Goal: Transaction & Acquisition: Book appointment/travel/reservation

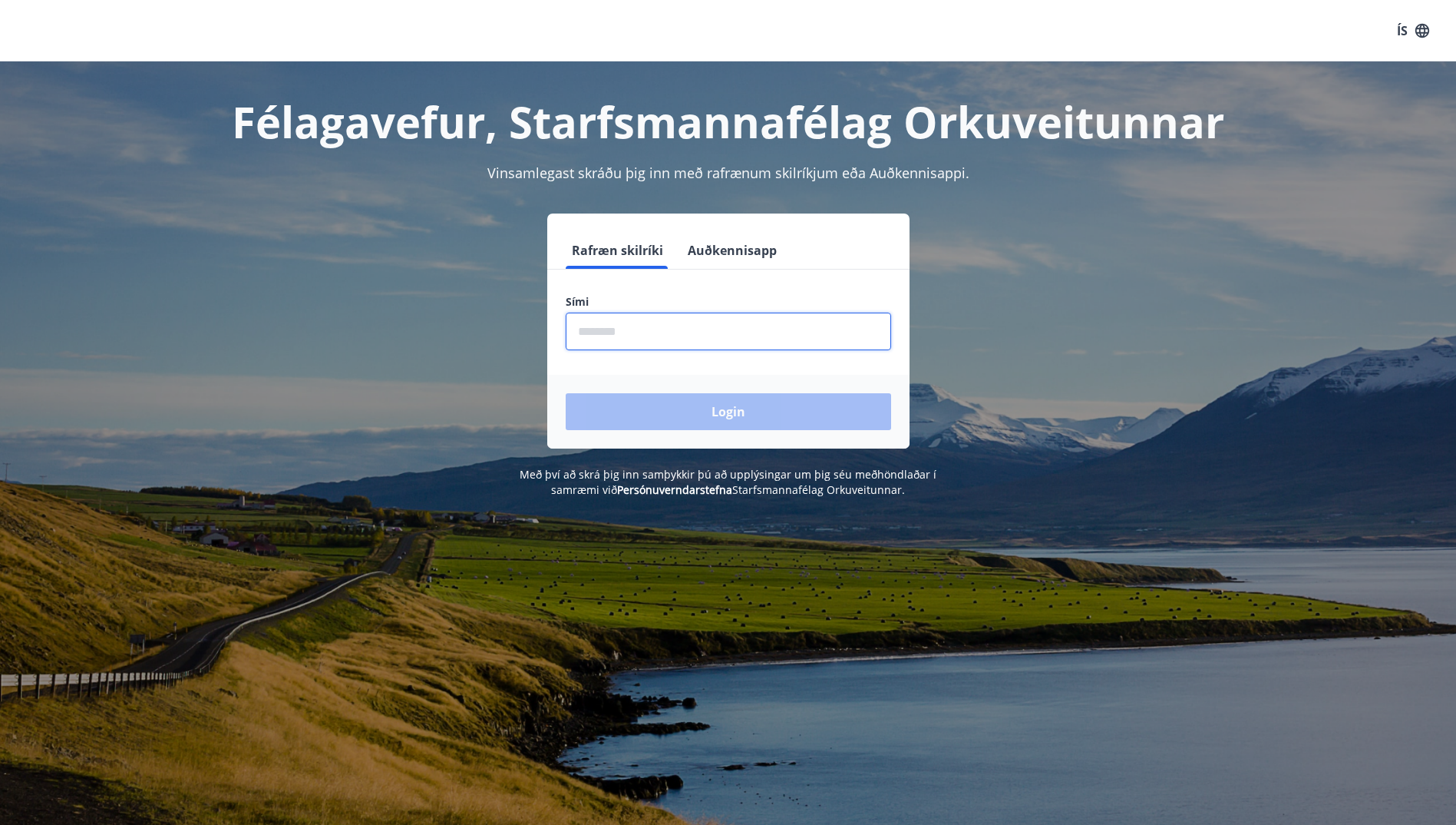
click at [588, 322] on input "phone" at bounding box center [728, 331] width 325 height 38
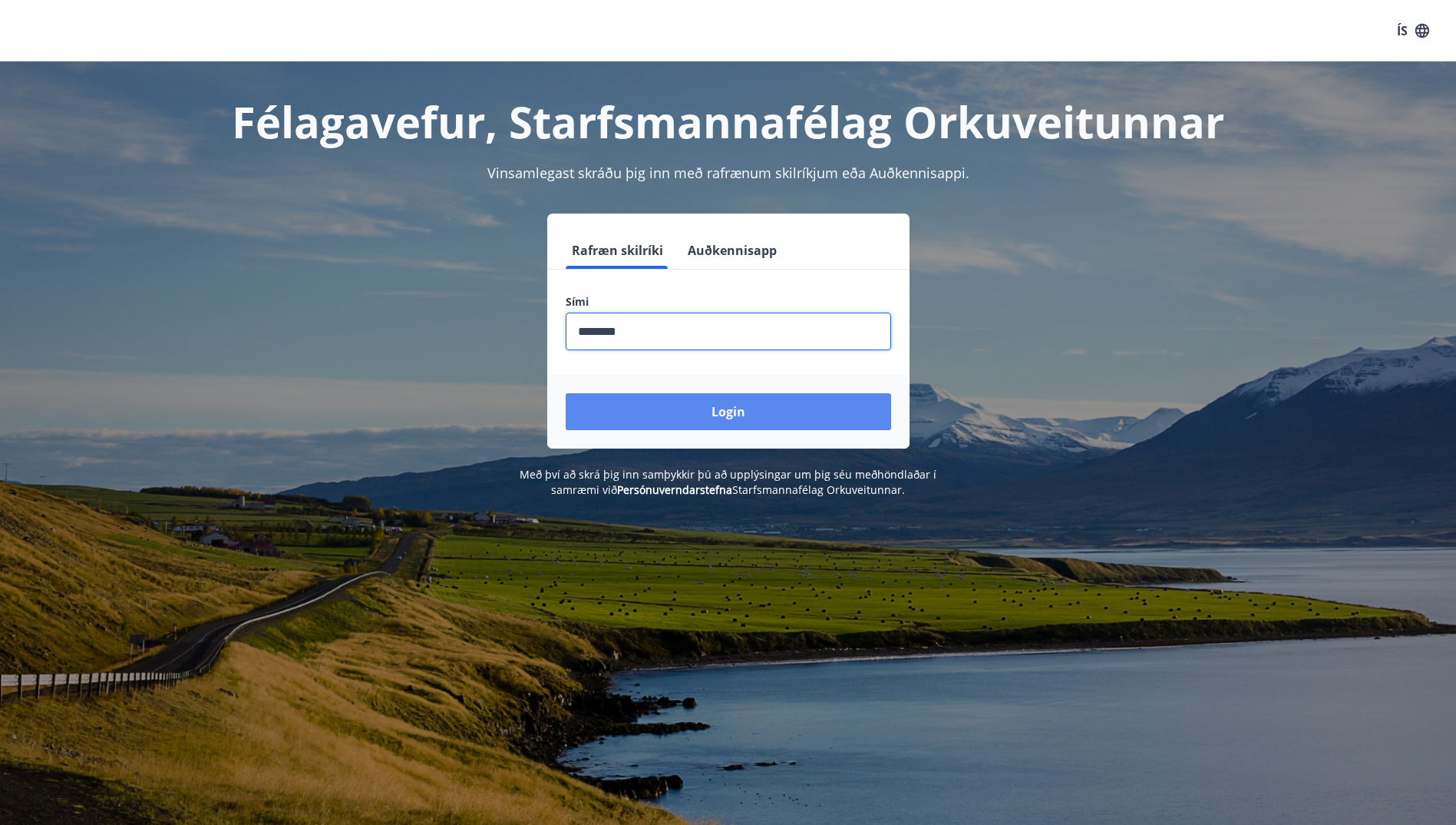
type input "********"
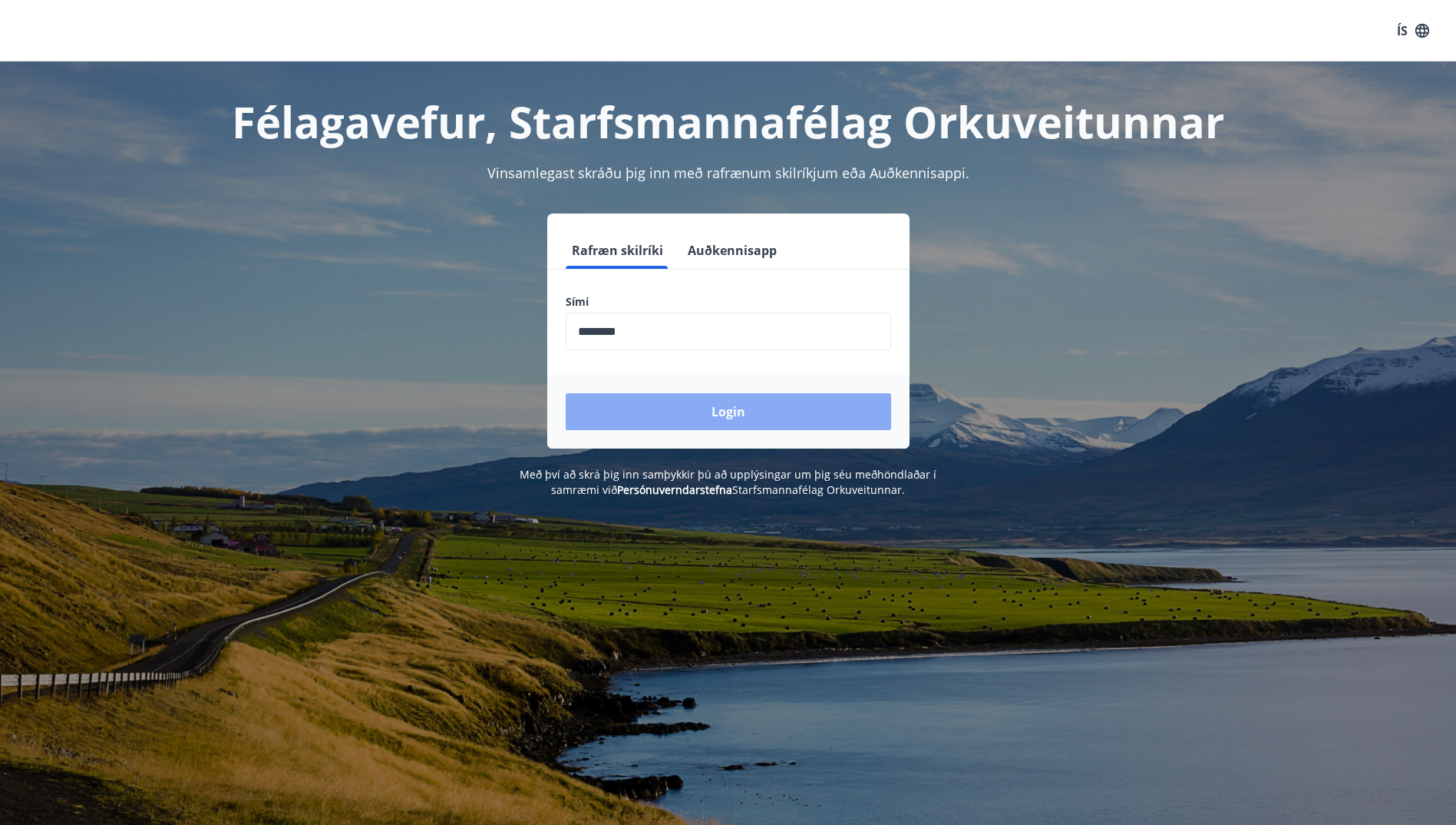
click at [730, 411] on button "Login" at bounding box center [728, 411] width 325 height 37
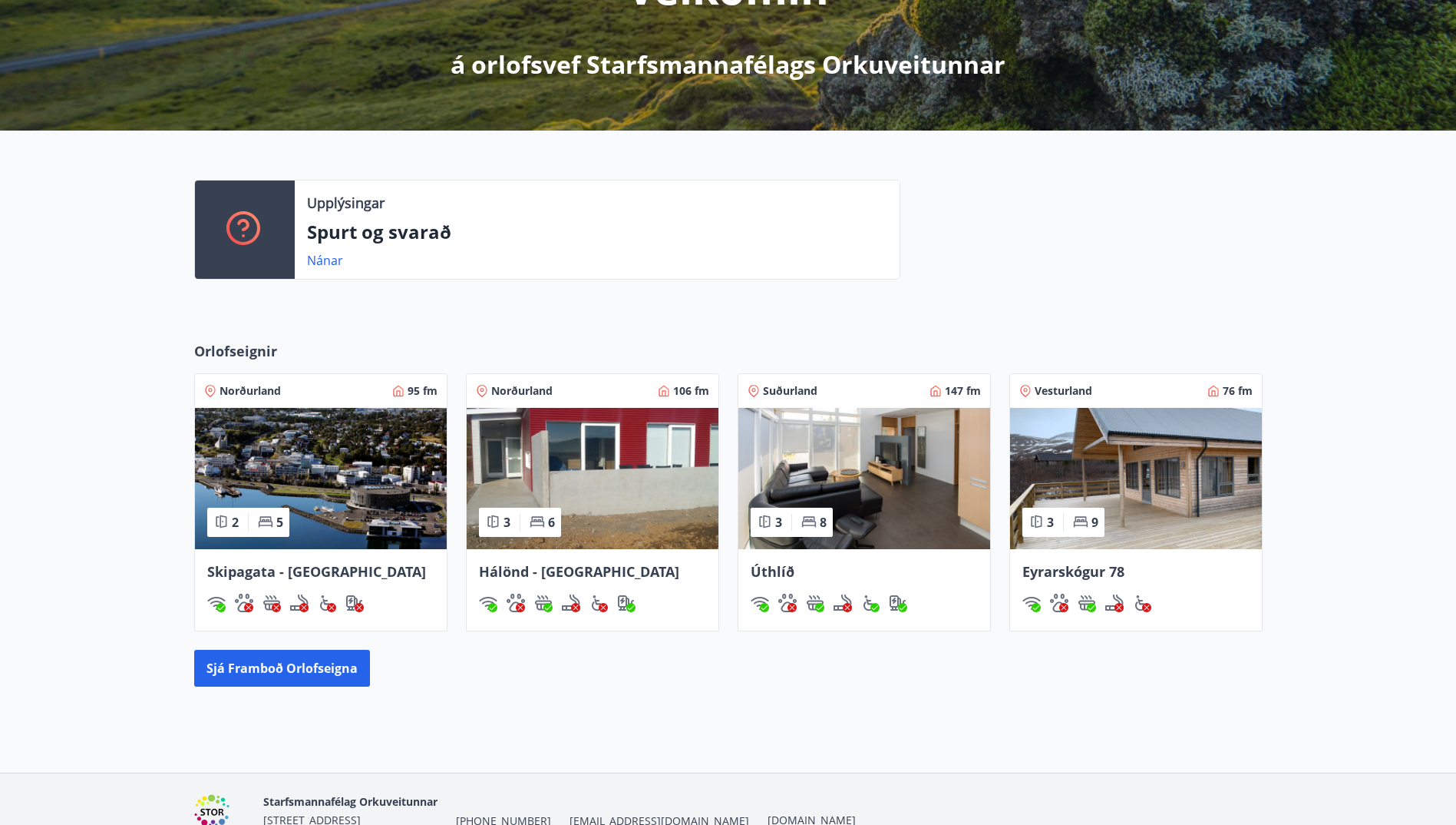
scroll to position [329, 0]
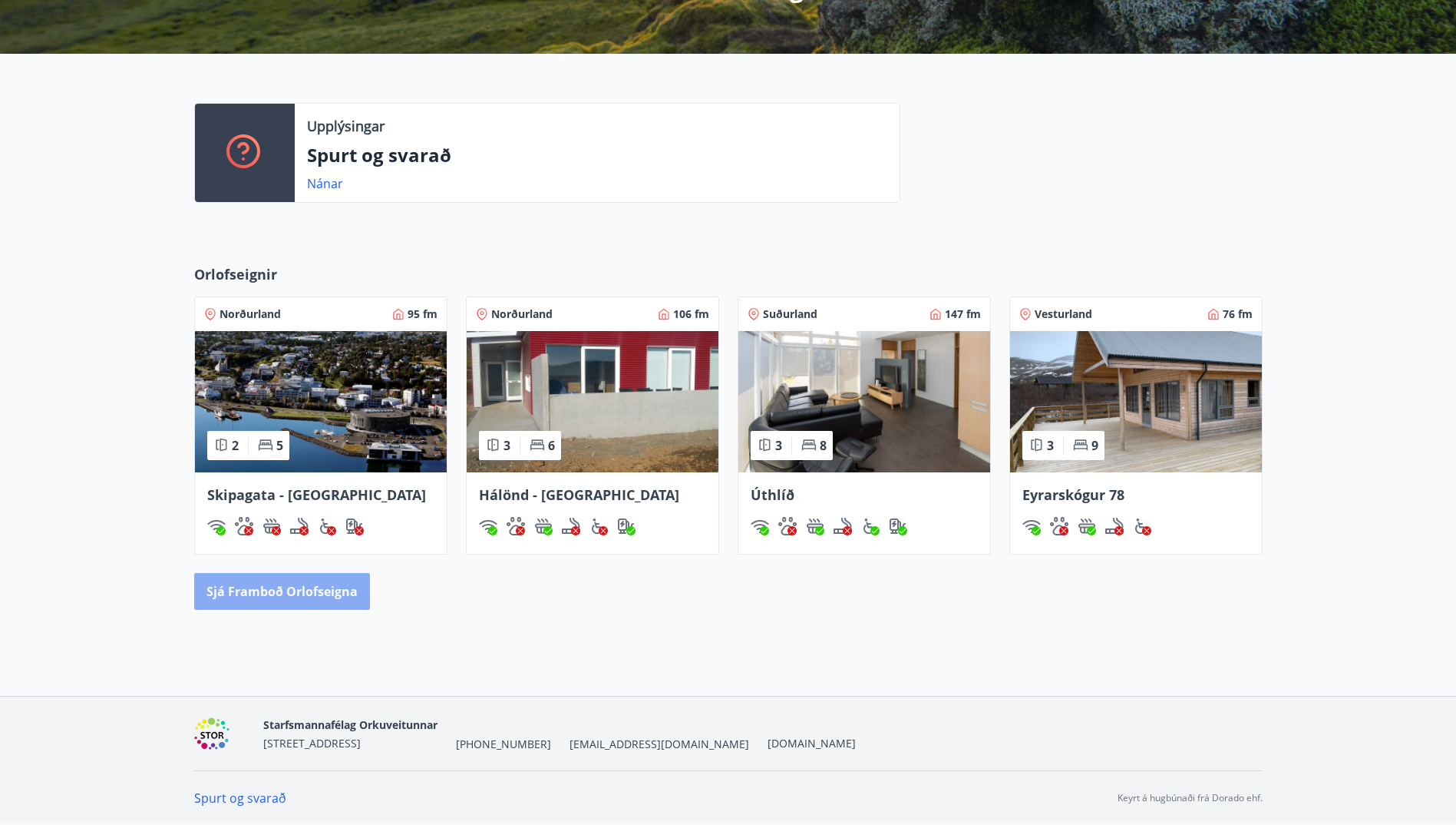
click at [336, 596] on button "Sjá framboð orlofseigna" at bounding box center [282, 591] width 176 height 37
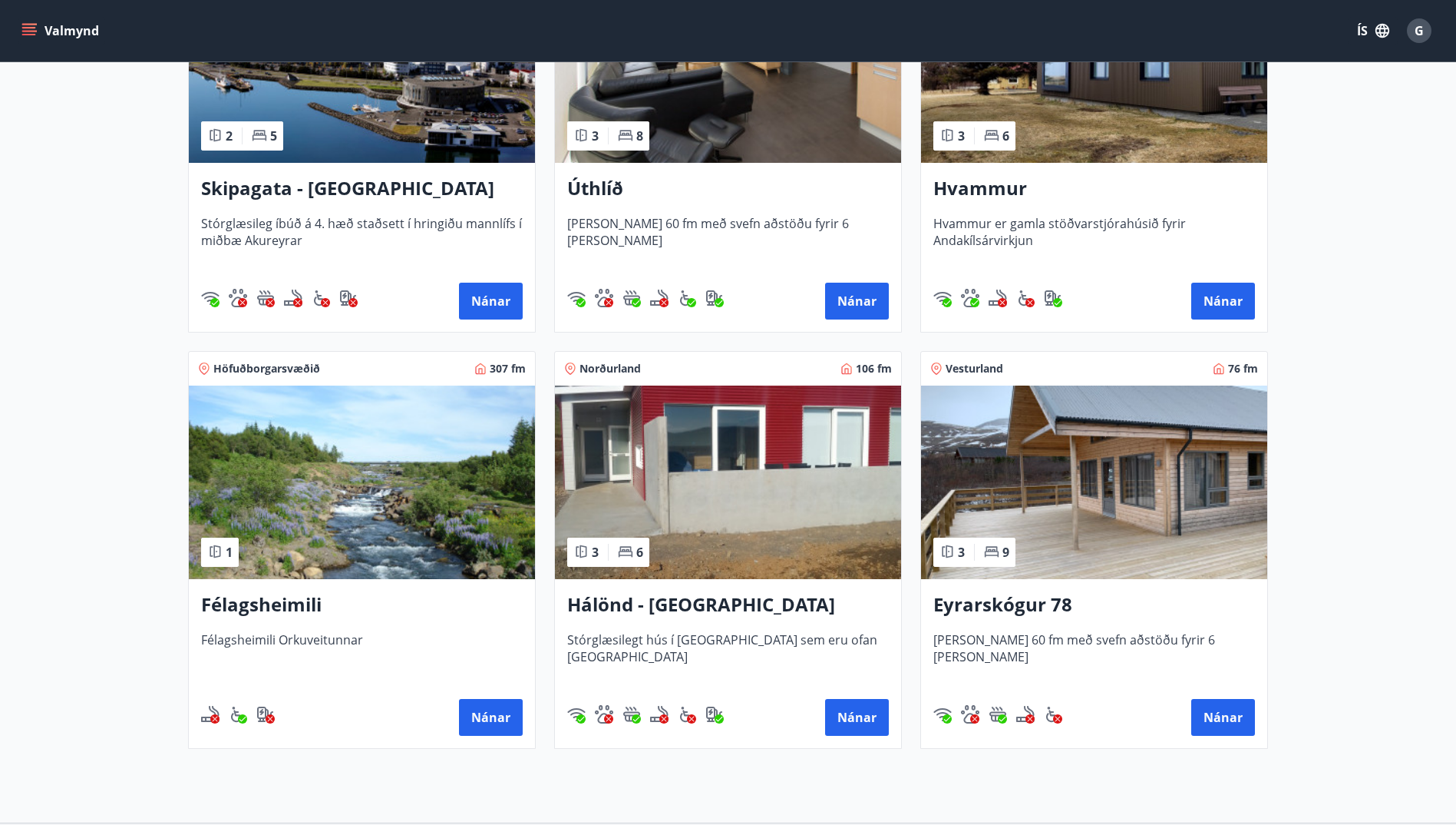
scroll to position [391, 0]
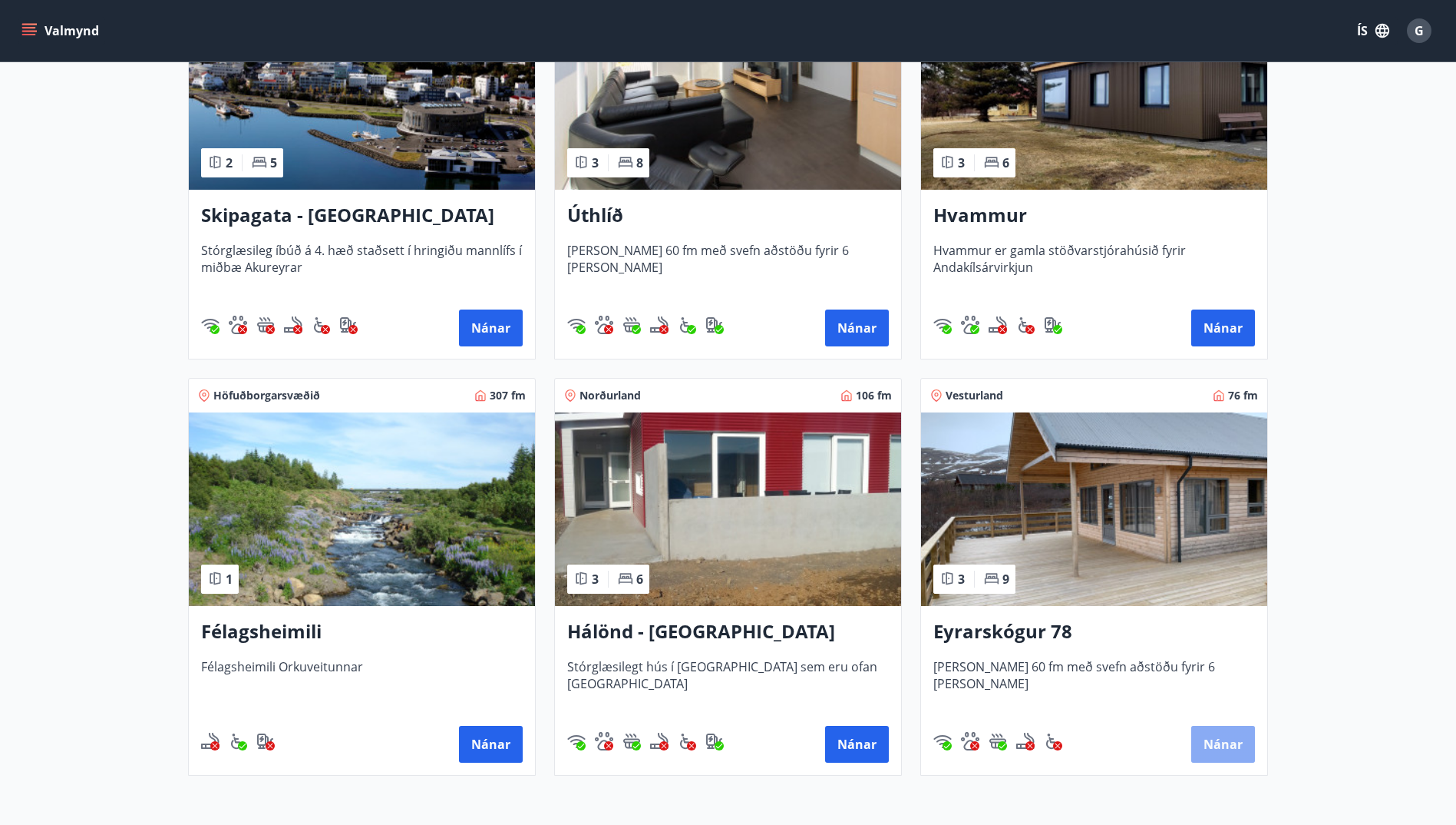
click at [1228, 745] on button "Nánar" at bounding box center [1223, 744] width 64 height 37
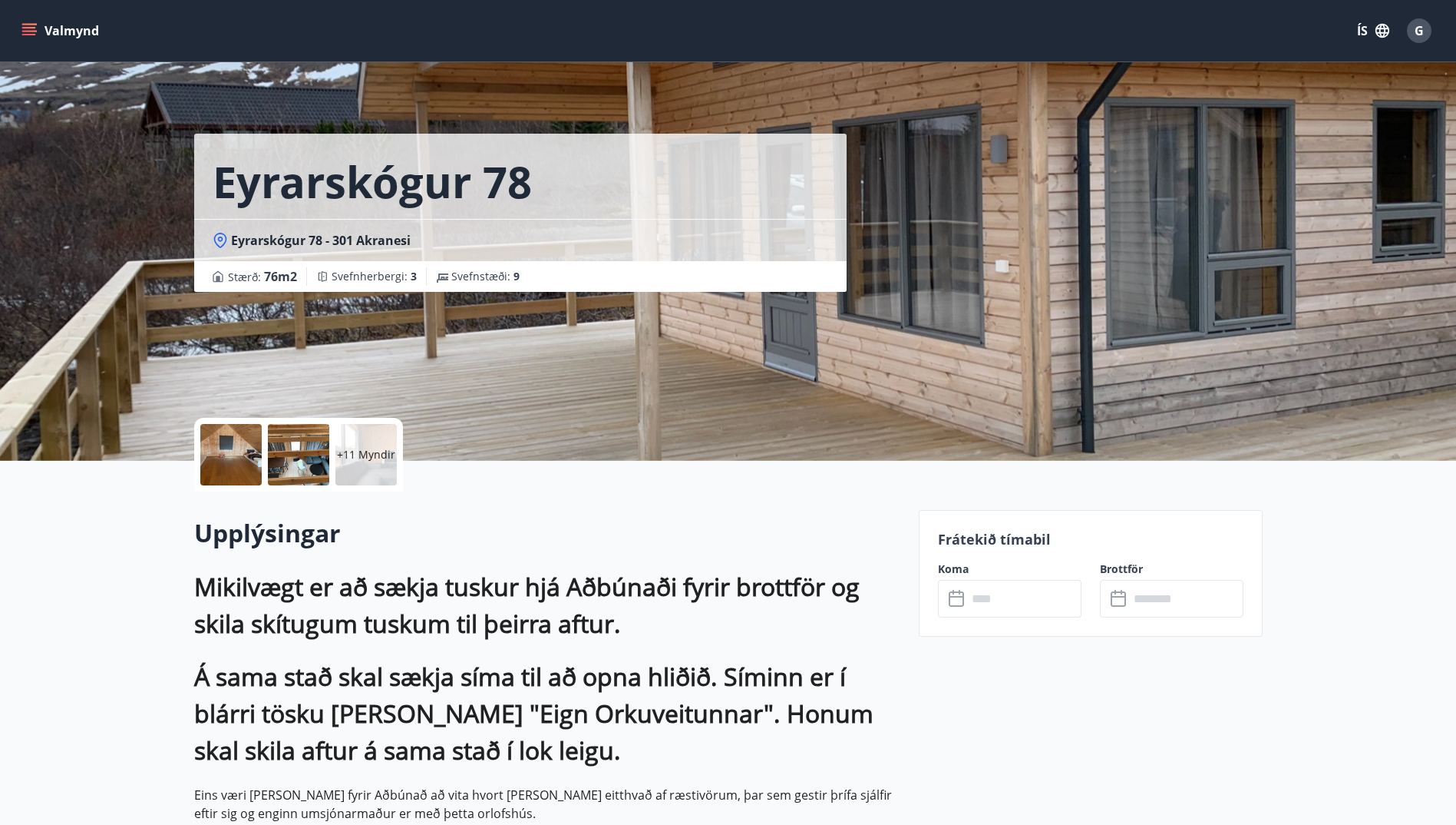
click at [1076, 263] on div "Eyrarskógur 78 Eyrarskógur 78 - 301 Akranesi Stærð : 76 m2 [GEOGRAPHIC_DATA] : …" at bounding box center [728, 230] width 1069 height 460
click at [366, 462] on div "+11 Myndir" at bounding box center [366, 454] width 61 height 61
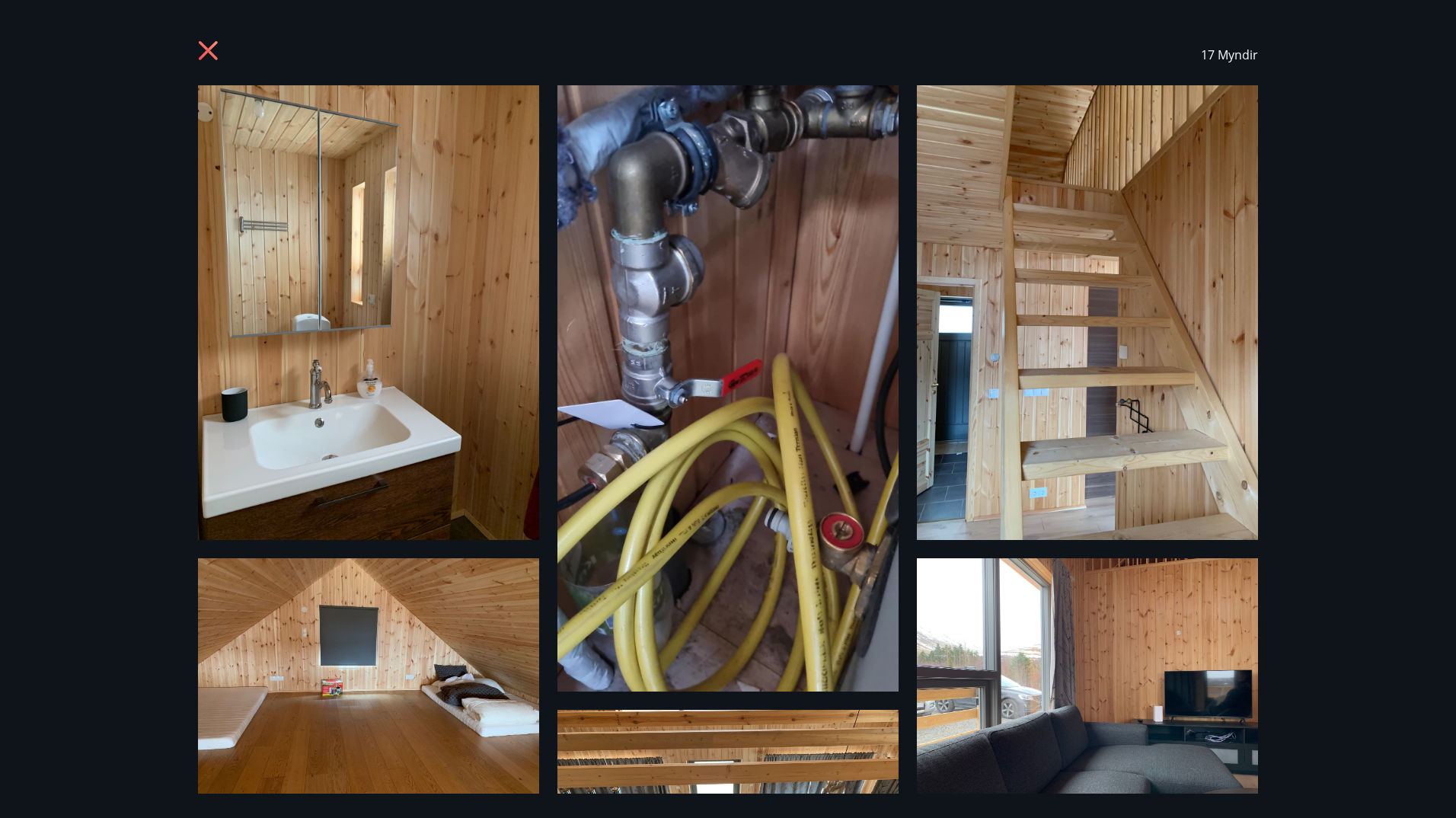
click at [203, 52] on icon at bounding box center [210, 53] width 24 height 24
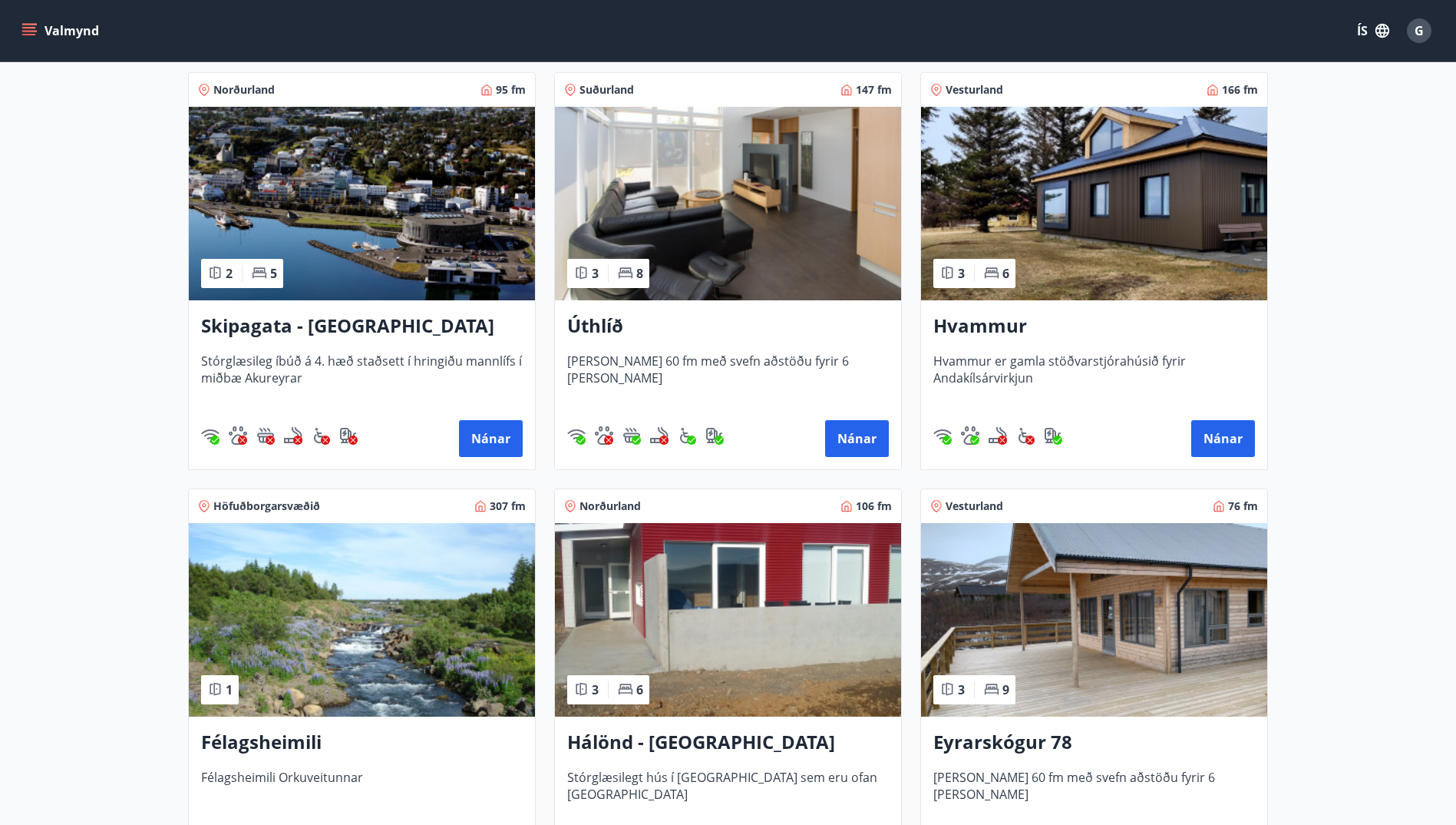
scroll to position [307, 0]
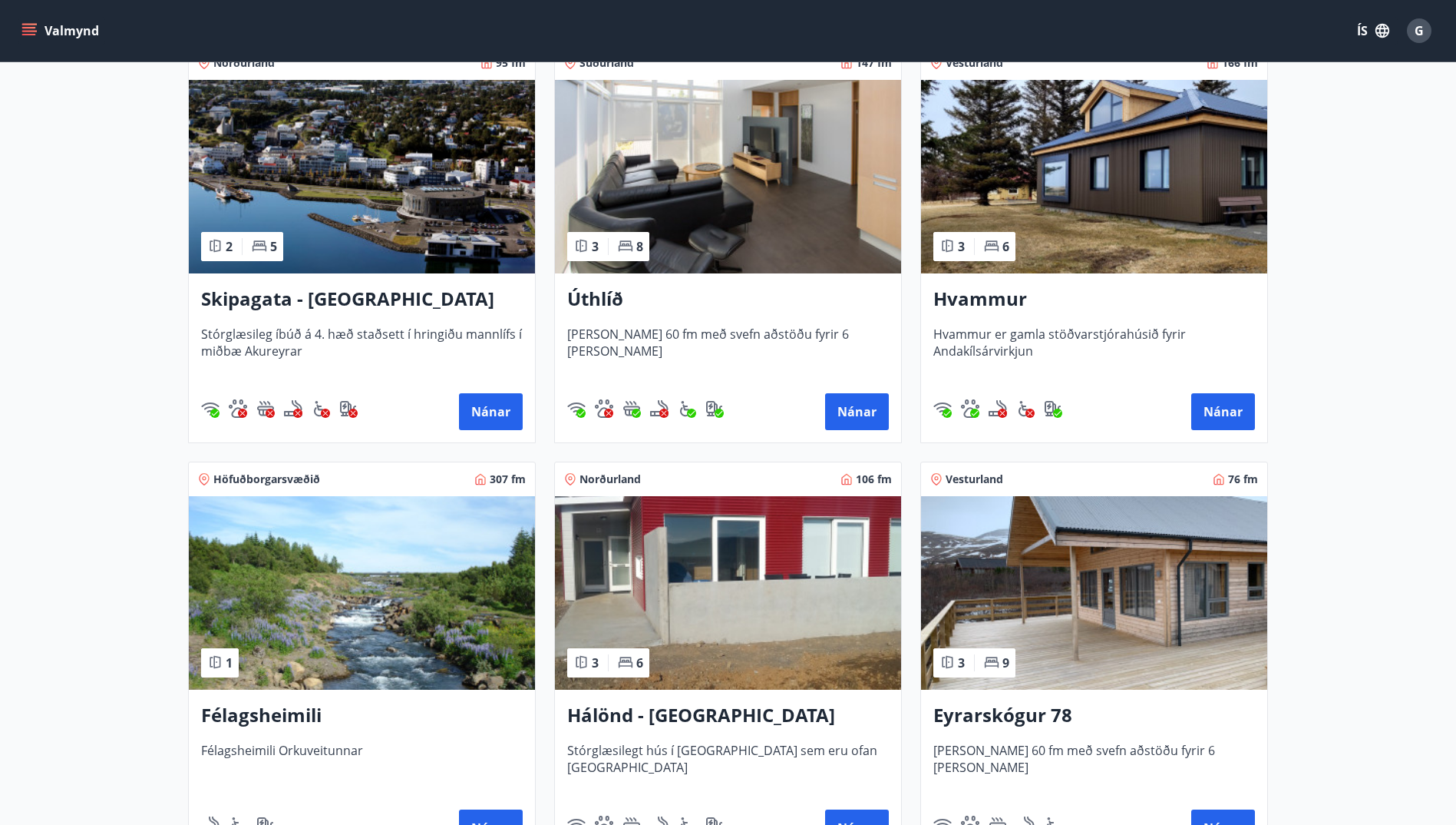
click at [253, 298] on h3 "Skipagata - [GEOGRAPHIC_DATA]" at bounding box center [362, 300] width 322 height 28
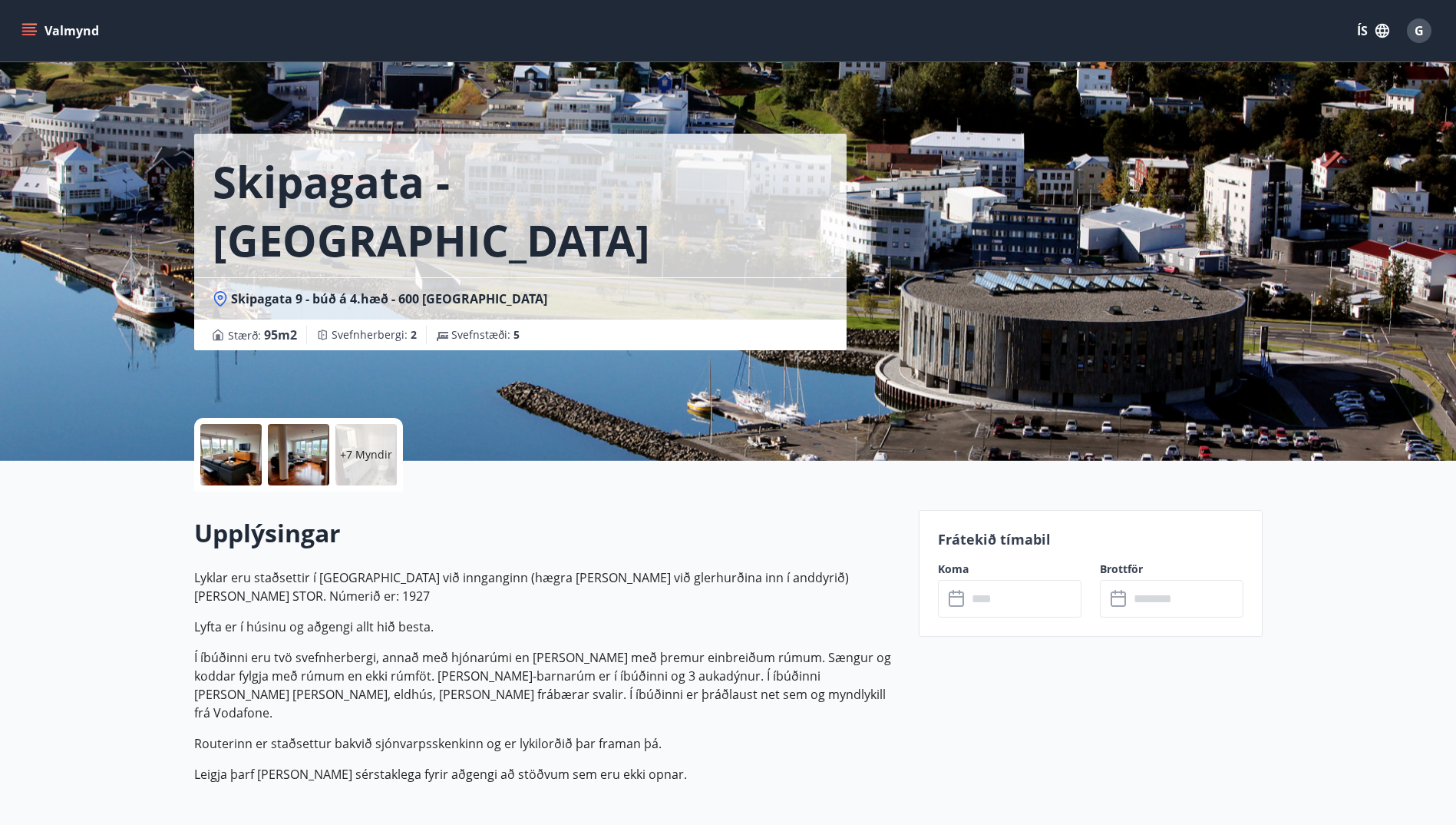
click at [336, 453] on div "+7 Myndir" at bounding box center [366, 454] width 61 height 61
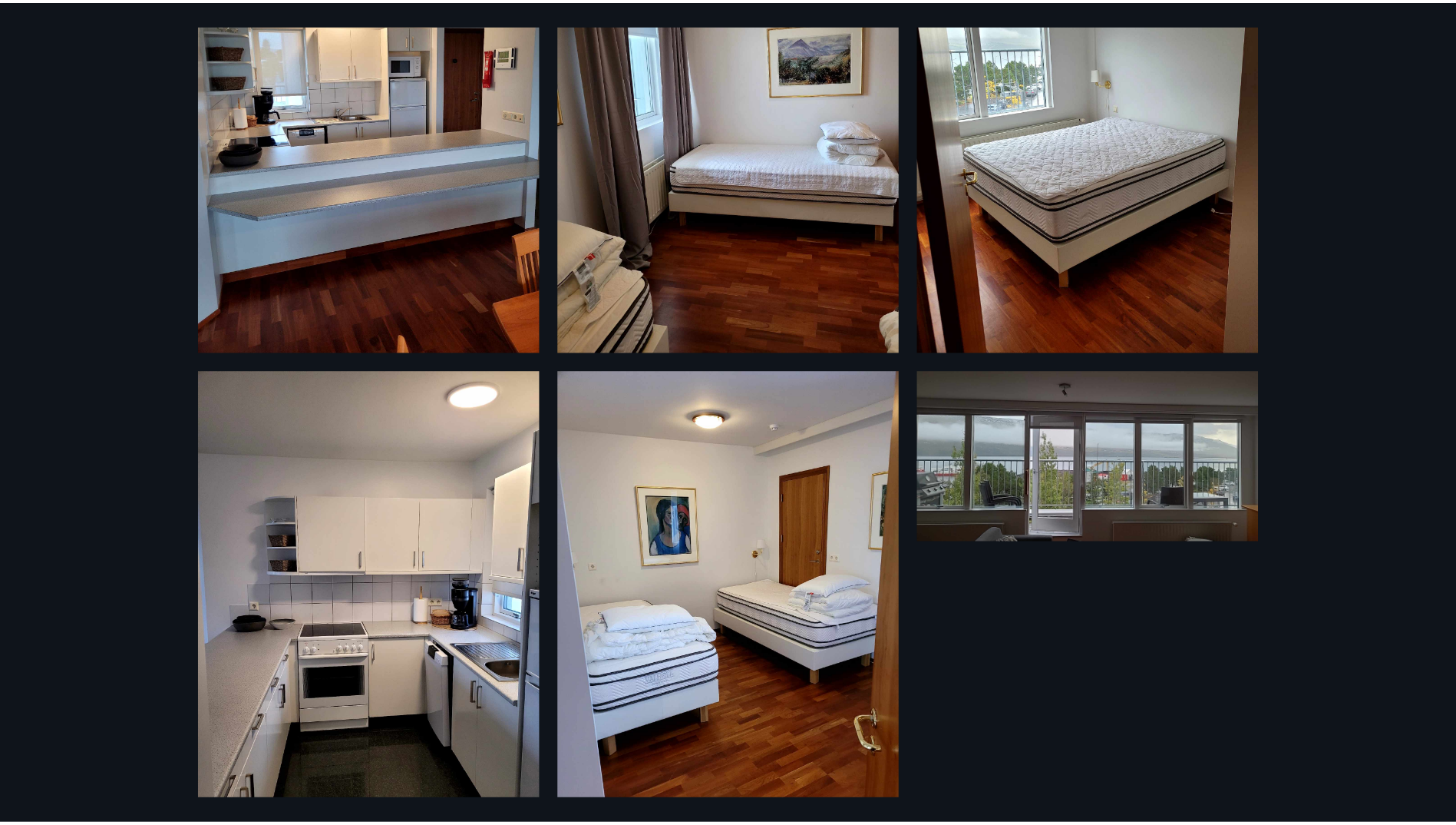
scroll to position [1119, 0]
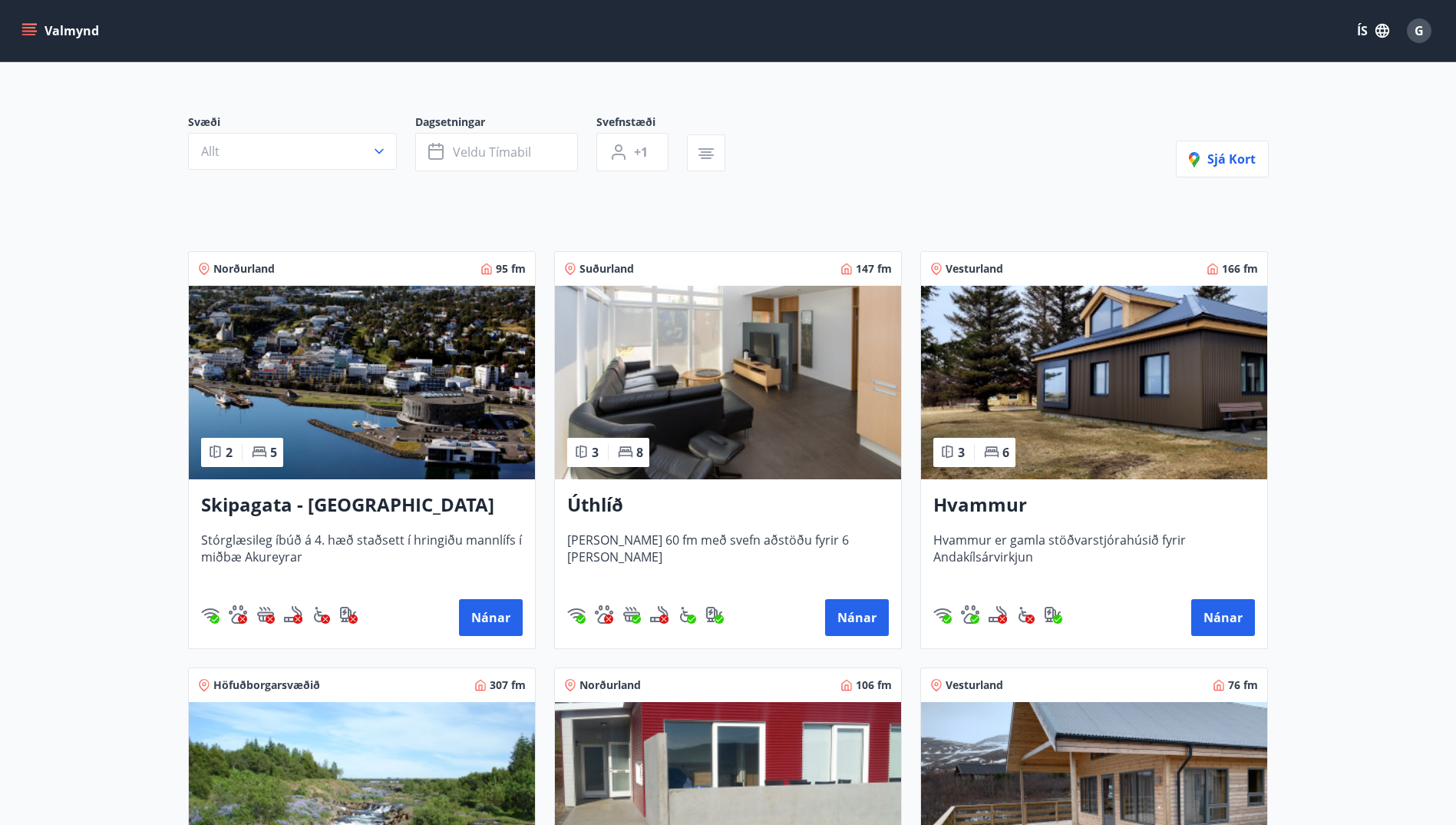
scroll to position [460, 0]
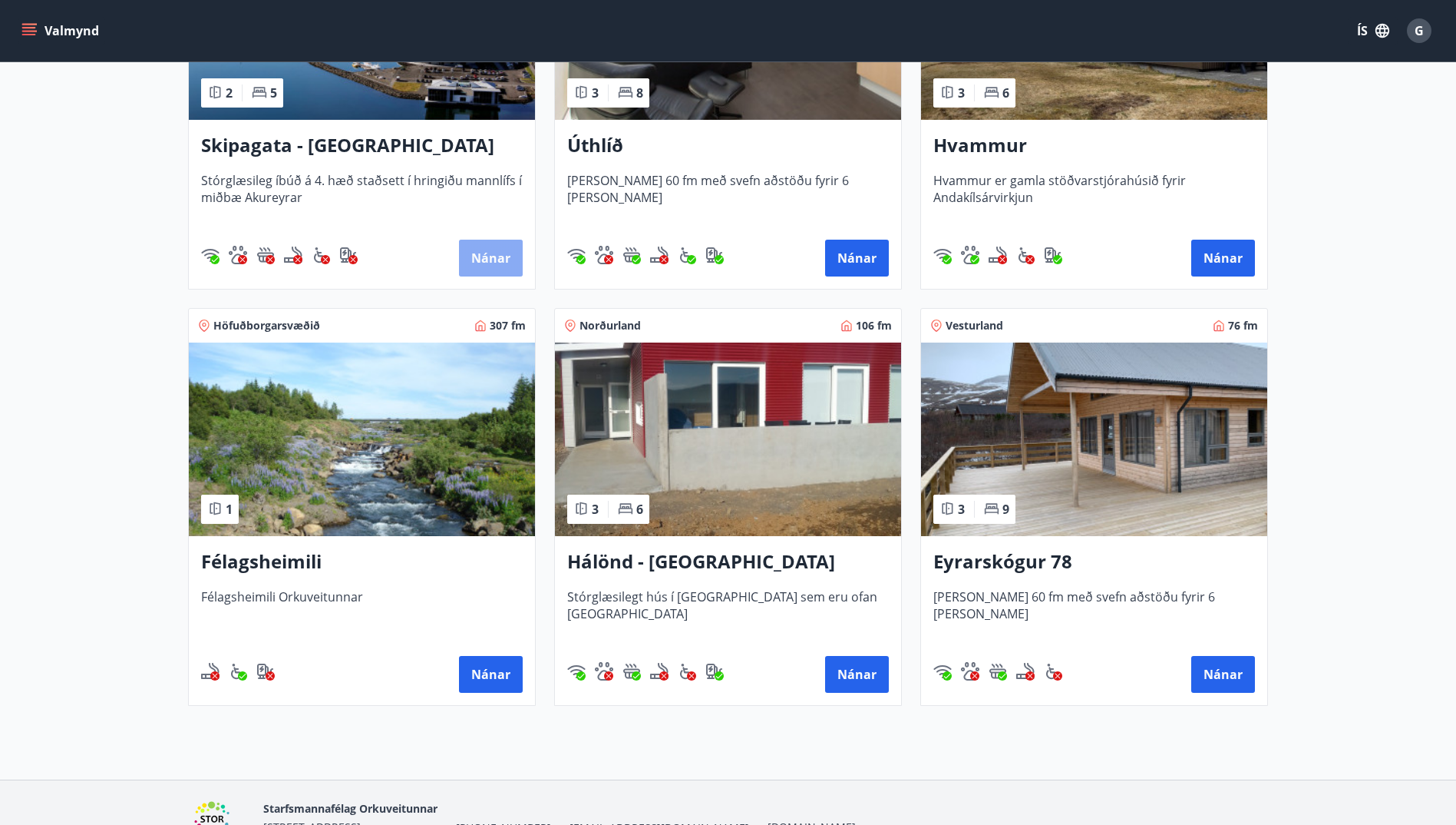
click at [486, 263] on button "Nánar" at bounding box center [491, 257] width 64 height 37
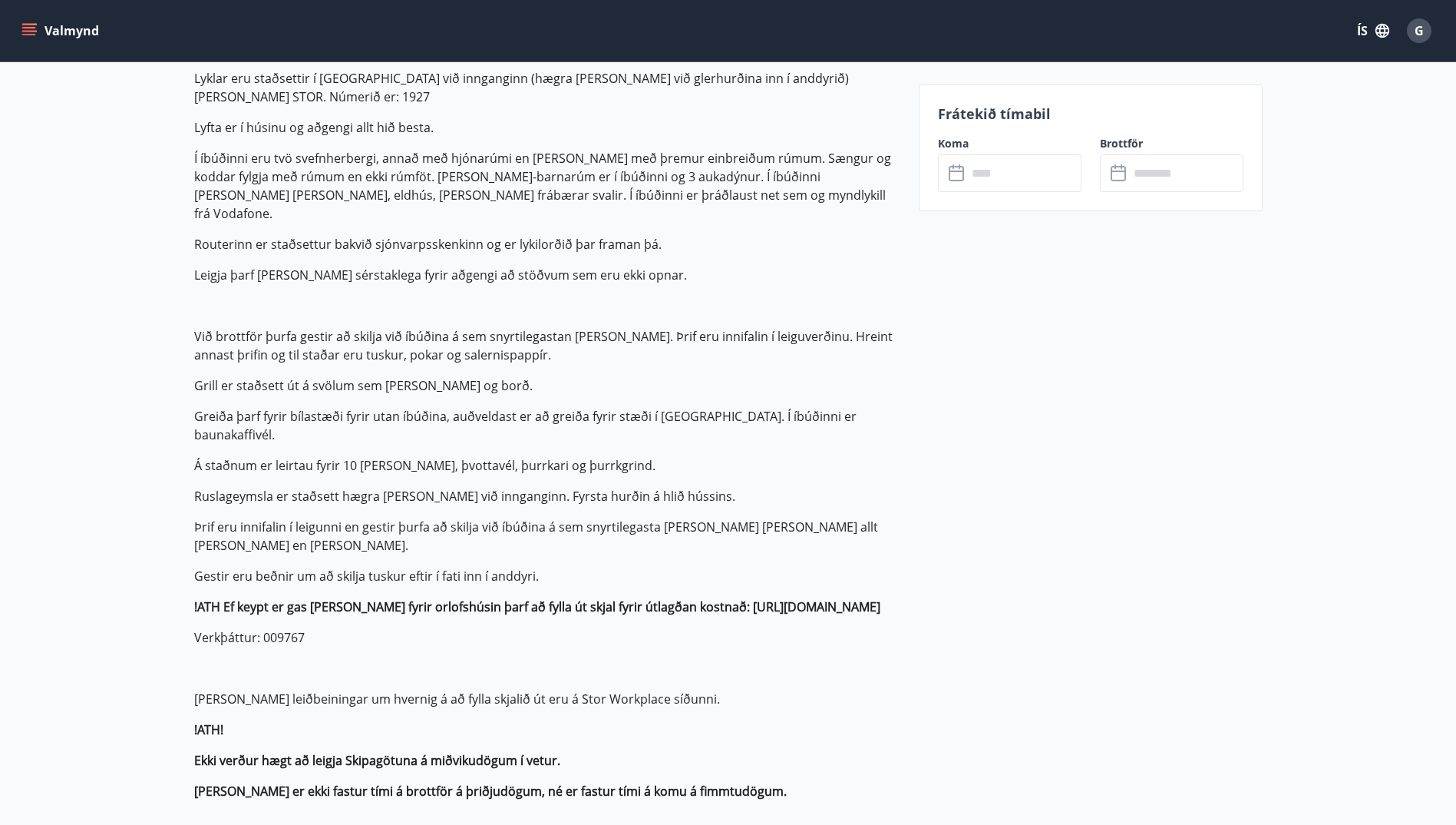
scroll to position [460, 0]
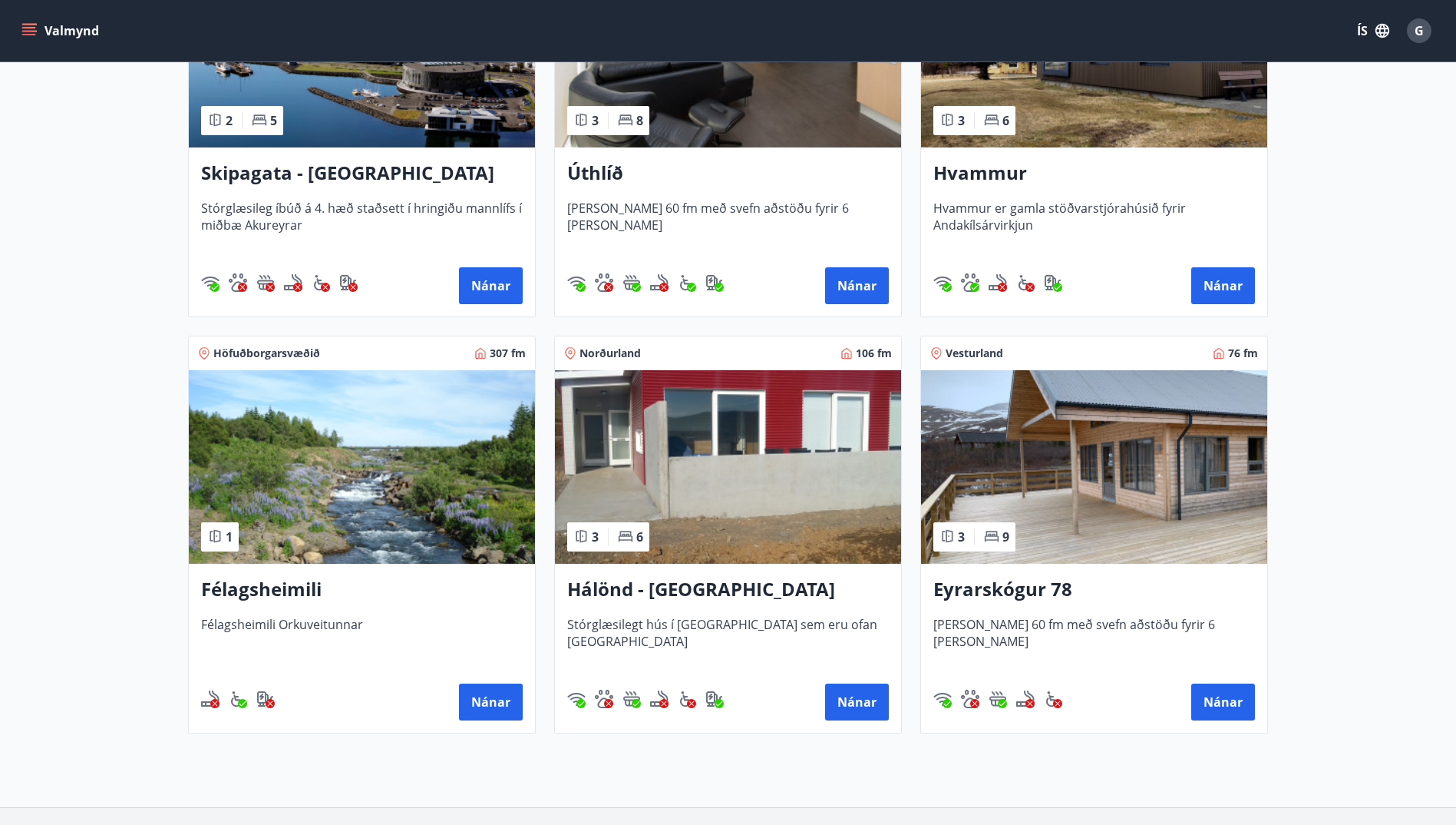
scroll to position [460, 0]
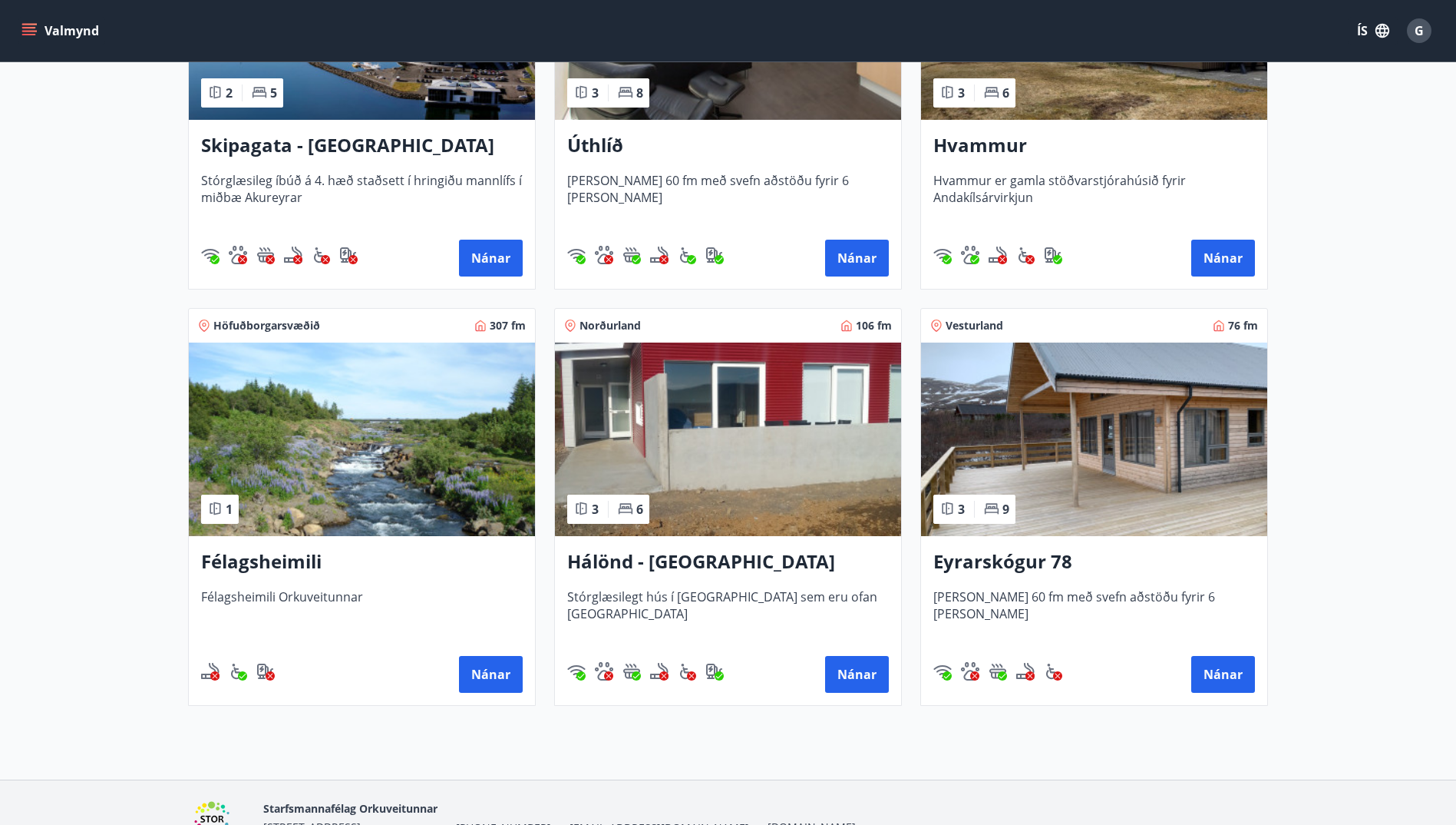
click at [694, 567] on h3 "Hálönd - [GEOGRAPHIC_DATA]" at bounding box center [728, 562] width 322 height 28
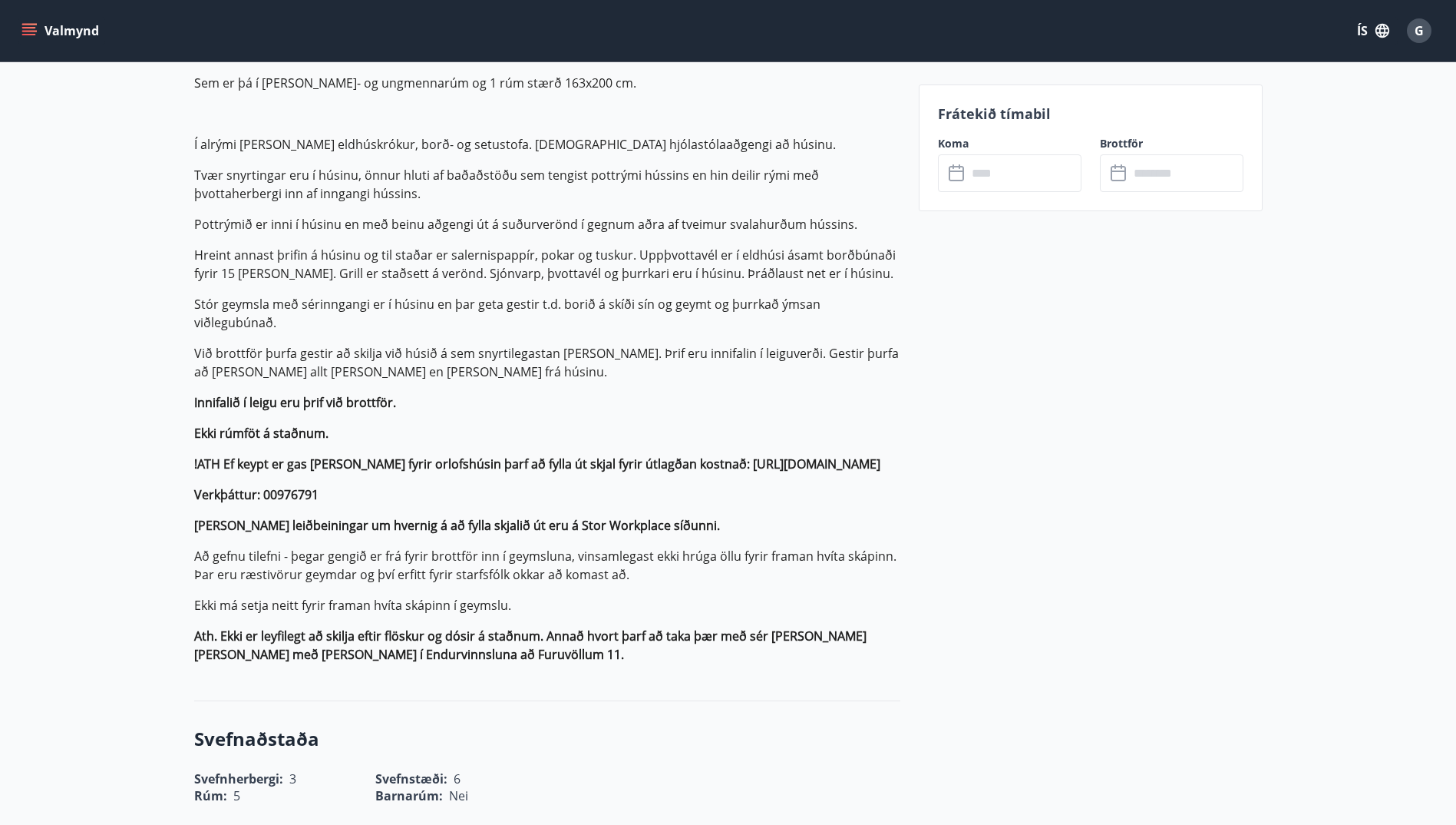
scroll to position [1075, 0]
